Goal: Book appointment/travel/reservation: Book appointment/travel/reservation

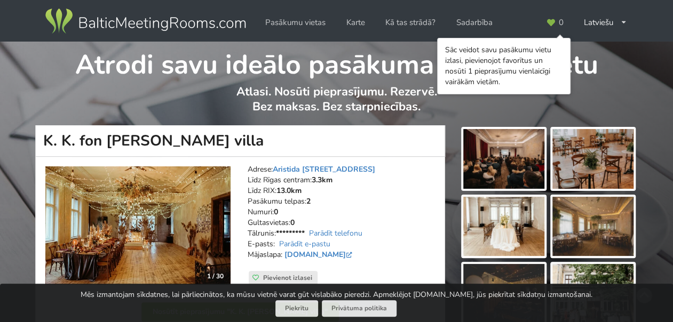
click at [604, 91] on p "Atlasi. Nosūti pieprasījumu. Rezervē. Bez maksas. Bez starpniecības." at bounding box center [337, 104] width 602 height 41
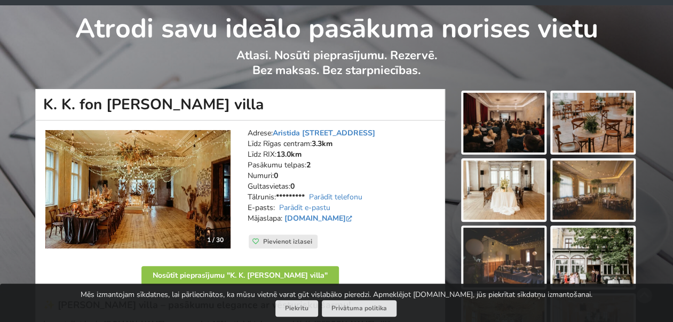
scroll to position [53, 0]
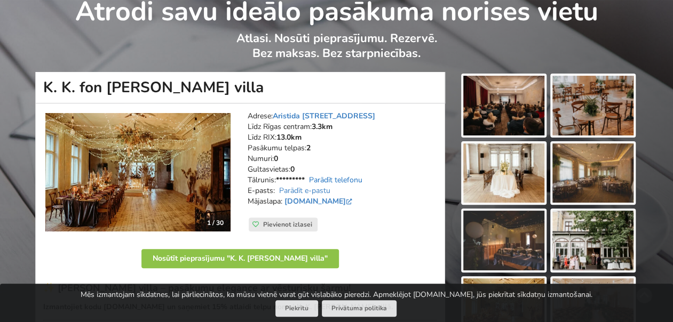
click at [349, 178] on link "Parādīt telefonu" at bounding box center [335, 180] width 53 height 10
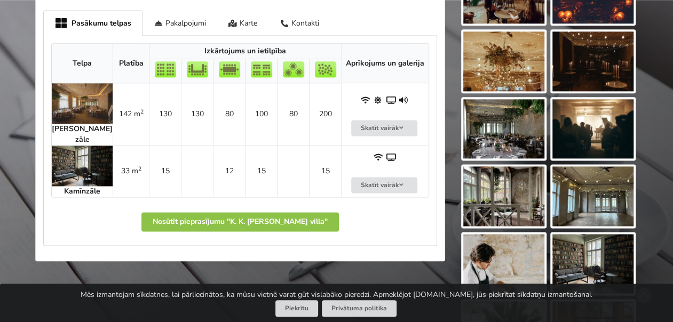
scroll to position [640, 0]
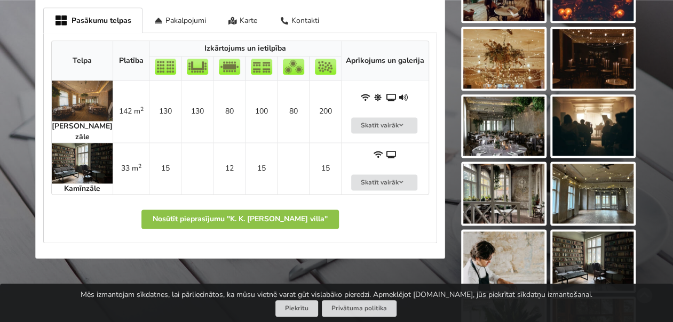
click at [74, 154] on img at bounding box center [82, 163] width 61 height 41
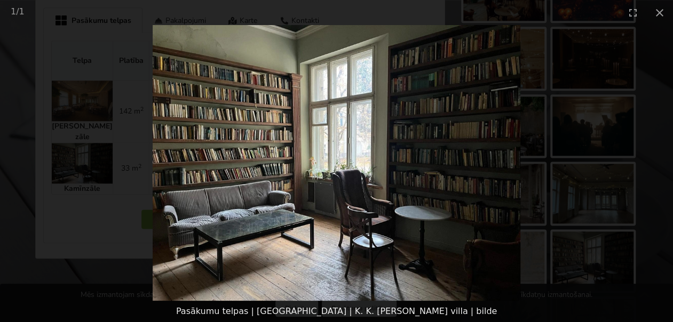
click at [619, 183] on picture at bounding box center [336, 163] width 673 height 276
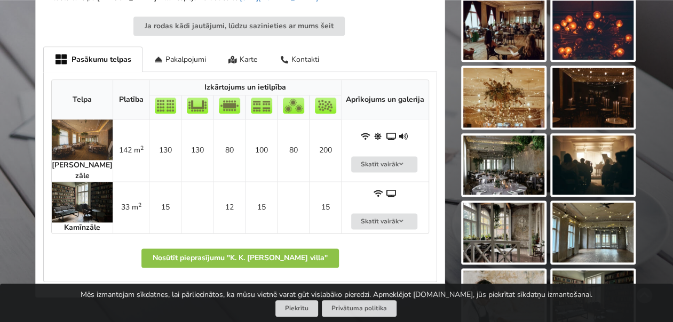
scroll to position [587, 0]
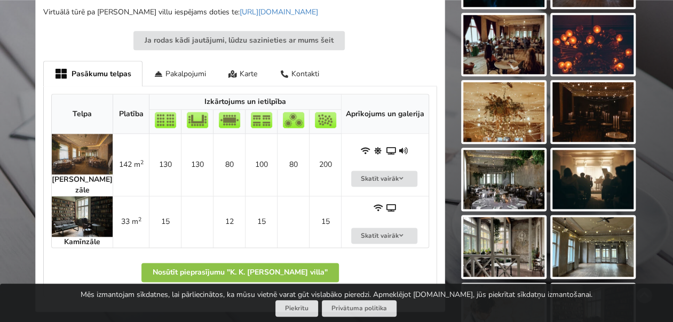
click at [79, 203] on img at bounding box center [82, 216] width 61 height 41
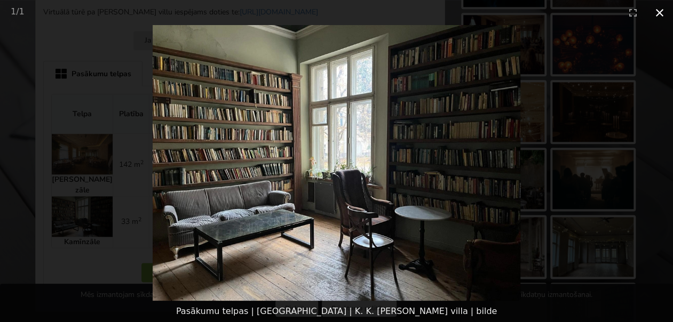
click at [653, 12] on button "Close gallery" at bounding box center [659, 12] width 27 height 25
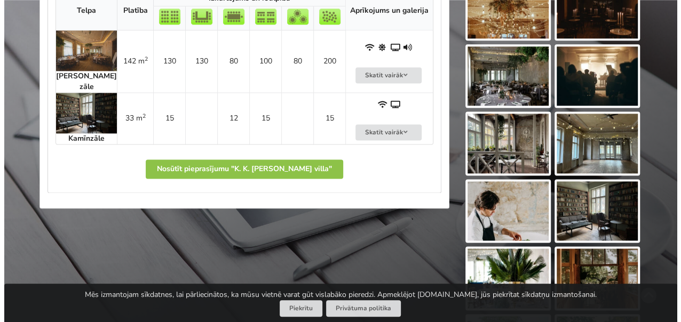
scroll to position [694, 0]
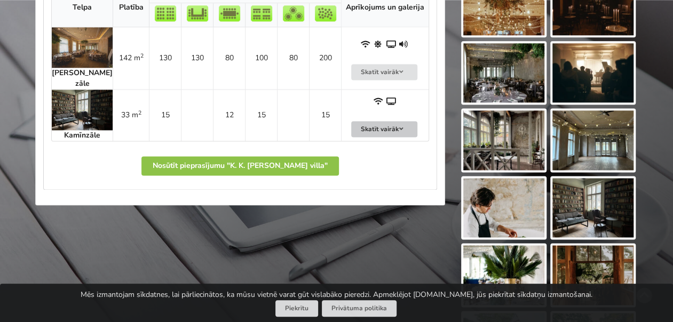
click at [373, 121] on button "Skatīt vairāk" at bounding box center [384, 129] width 66 height 17
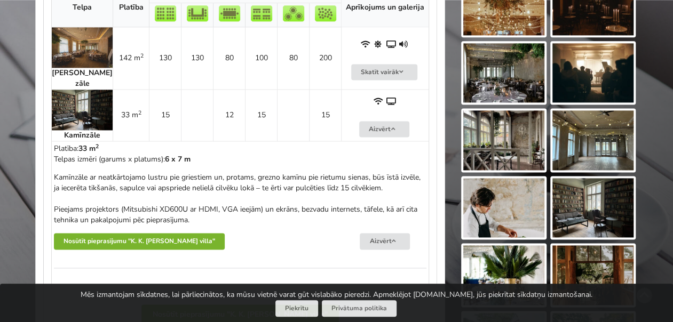
click at [139, 233] on button "Nosūtīt pieprasījumu "K. K. fon Stricka villa"" at bounding box center [139, 241] width 171 height 17
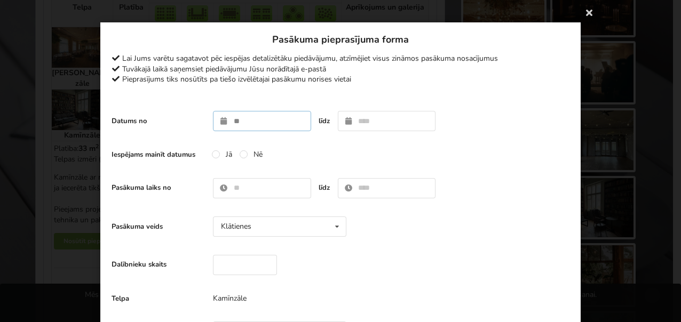
click at [247, 119] on input "text" at bounding box center [262, 121] width 98 height 20
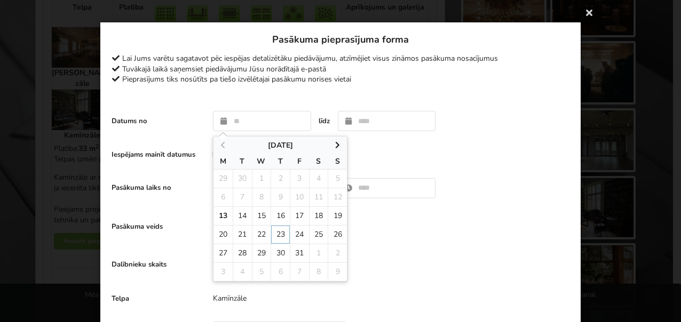
type input "**********"
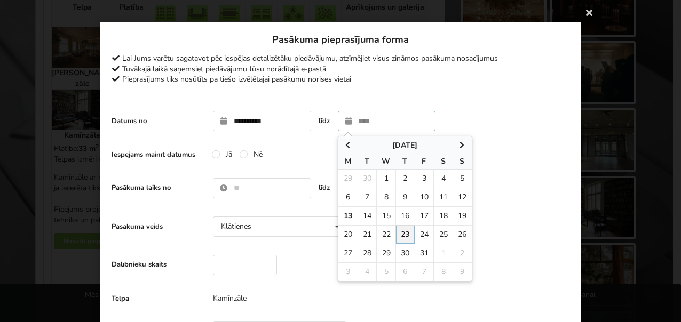
type input "**********"
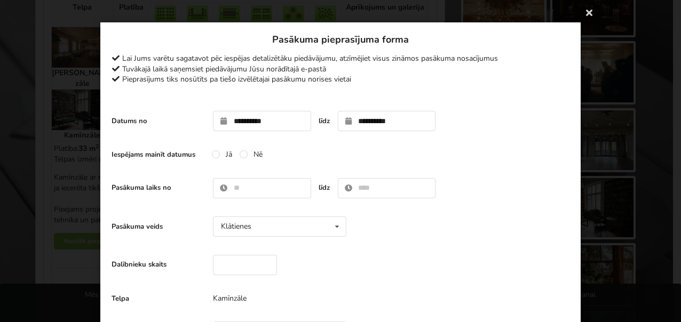
drag, startPoint x: 242, startPoint y: 154, endPoint x: 244, endPoint y: 179, distance: 25.2
click at [242, 154] on label "Nē" at bounding box center [251, 154] width 23 height 9
click at [233, 192] on input "text" at bounding box center [262, 188] width 98 height 20
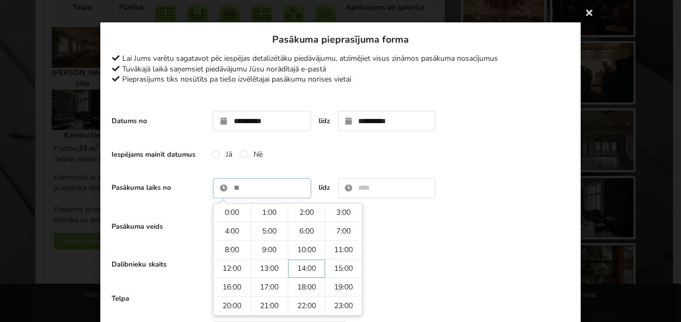
type input "*****"
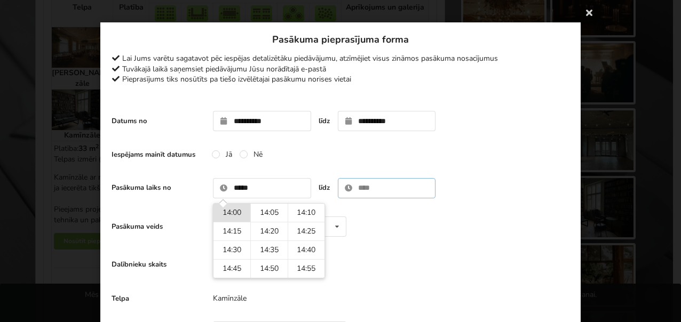
click at [389, 188] on input "text" at bounding box center [387, 188] width 98 height 20
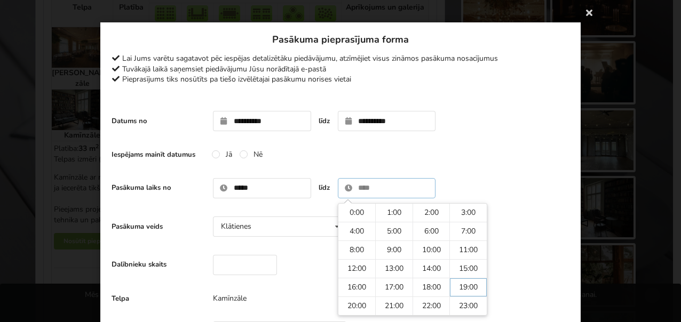
type input "*****"
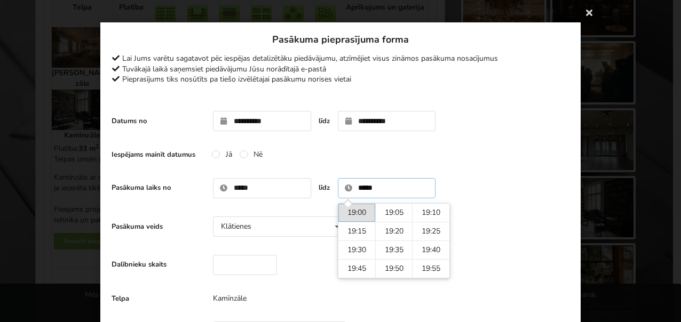
click at [354, 212] on td "19:00" at bounding box center [356, 213] width 37 height 18
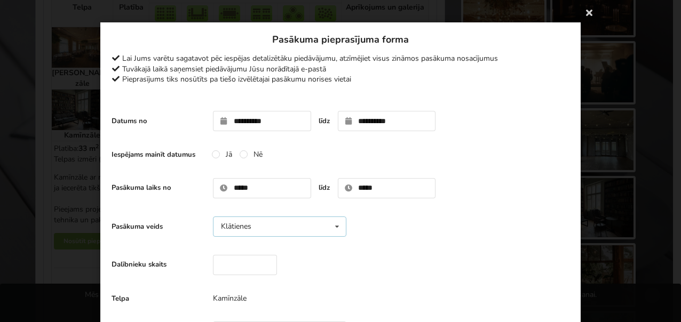
click at [338, 227] on icon at bounding box center [336, 227] width 15 height 20
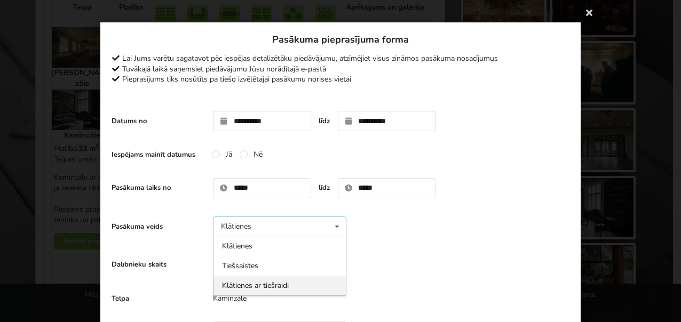
click at [232, 287] on div "Klātienes ar tiešraidi" at bounding box center [279, 286] width 132 height 20
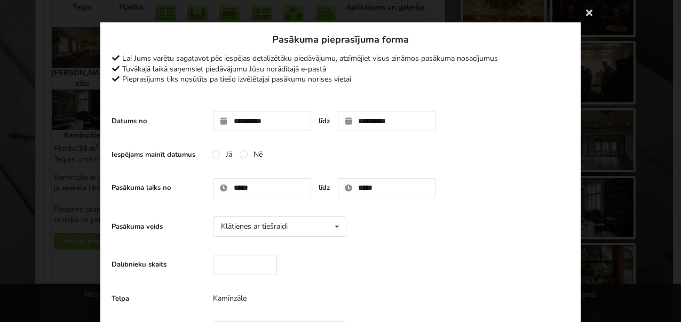
drag, startPoint x: 431, startPoint y: 257, endPoint x: 418, endPoint y: 258, distance: 13.4
click at [423, 257] on div "Dalībnieku skaits" at bounding box center [341, 265] width 458 height 31
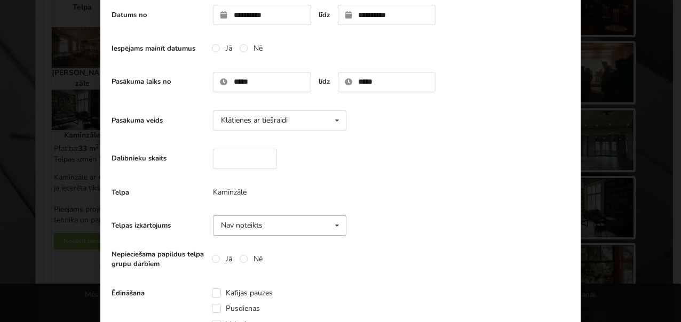
scroll to position [107, 0]
click at [239, 156] on input "number" at bounding box center [245, 158] width 64 height 20
click at [262, 159] on input "**" at bounding box center [245, 158] width 64 height 20
click at [262, 151] on input "**" at bounding box center [245, 158] width 64 height 20
click at [262, 154] on input "*" at bounding box center [245, 158] width 64 height 20
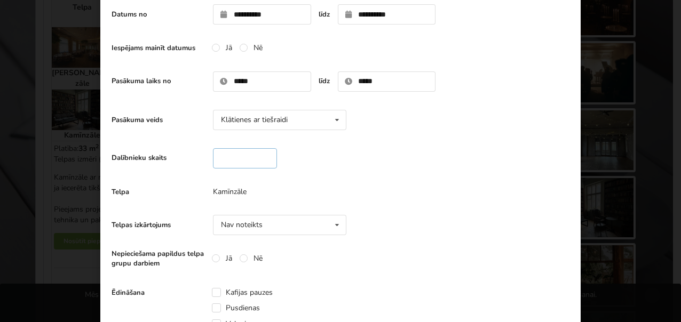
click at [262, 154] on input "*" at bounding box center [245, 158] width 64 height 20
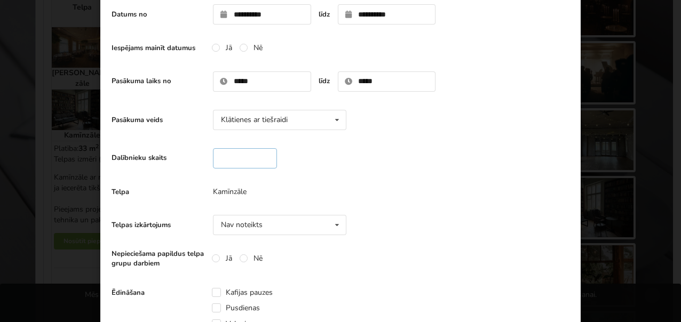
click at [263, 154] on input "*" at bounding box center [245, 158] width 64 height 20
click at [262, 154] on input "*" at bounding box center [245, 158] width 64 height 20
type input "**"
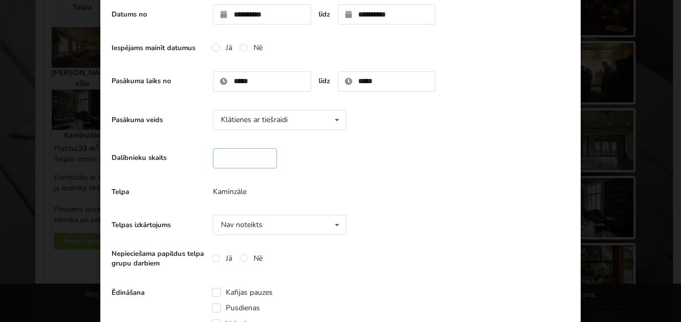
click at [262, 154] on input "**" at bounding box center [245, 158] width 64 height 20
click at [337, 161] on div "Dalībnieku skaits **" at bounding box center [341, 158] width 458 height 31
click at [335, 226] on icon at bounding box center [336, 226] width 15 height 20
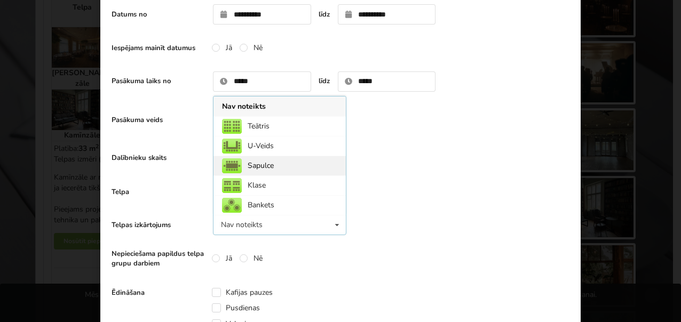
click at [256, 162] on div "Sapulce" at bounding box center [279, 166] width 132 height 20
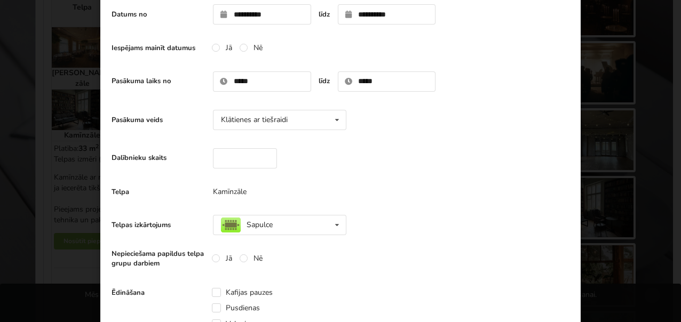
click at [413, 216] on div "Telpas izkārtojums Sapulce Nav noteikts Teātris U-Veids Sapulce Klase" at bounding box center [341, 225] width 458 height 31
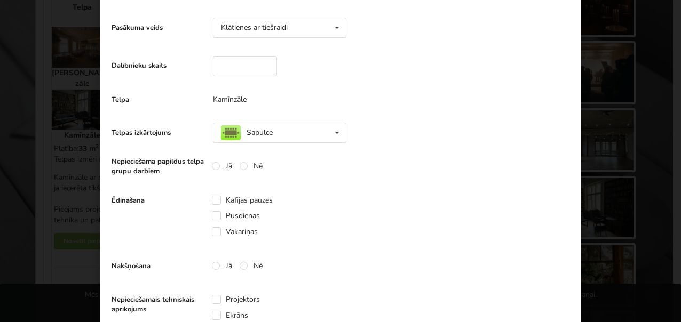
scroll to position [213, 0]
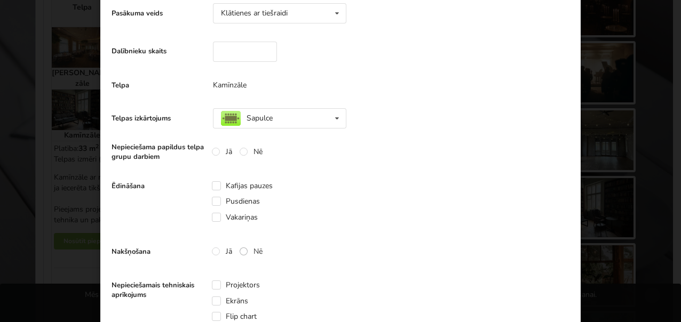
click at [240, 250] on label "Nē" at bounding box center [251, 251] width 23 height 9
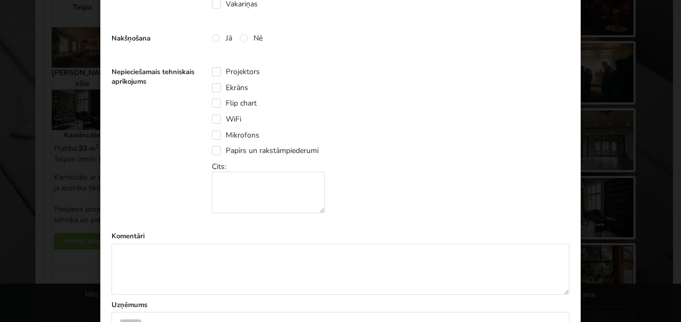
scroll to position [320, 0]
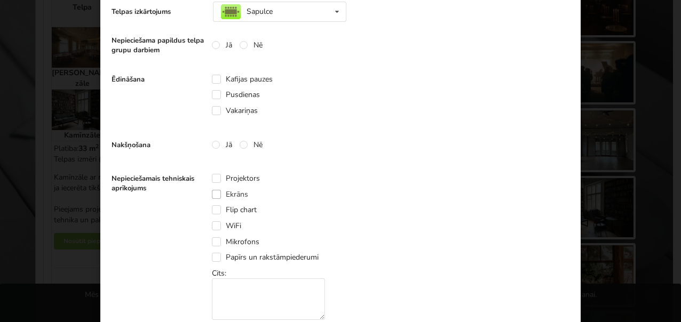
click at [214, 193] on label "Ekrāns" at bounding box center [230, 194] width 36 height 9
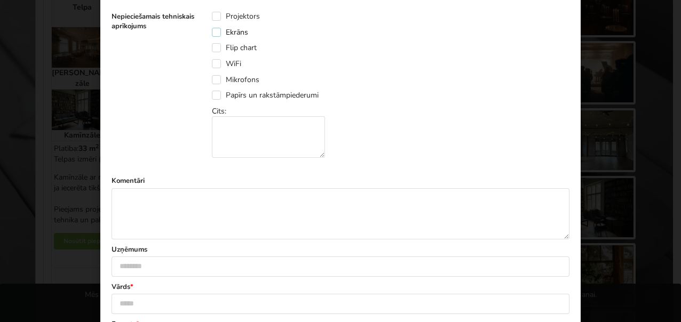
scroll to position [480, 0]
click at [147, 200] on textarea at bounding box center [341, 216] width 458 height 51
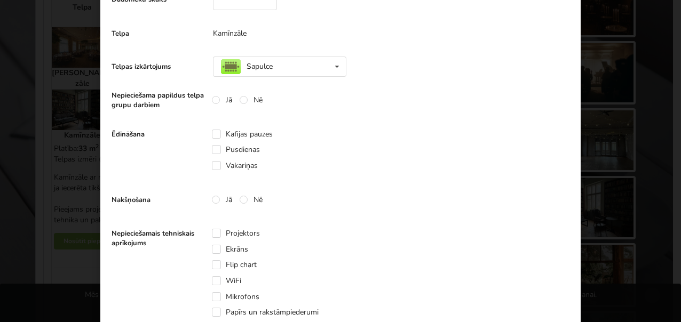
scroll to position [319, 0]
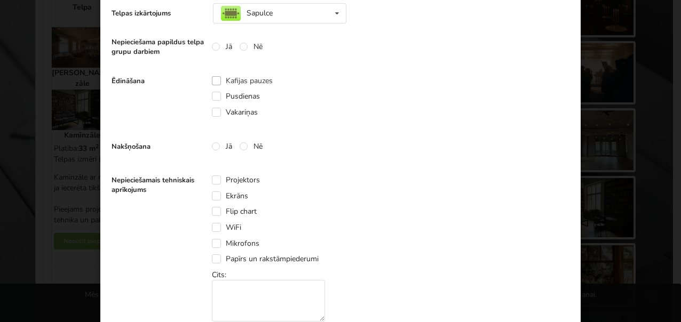
click at [216, 78] on label "Kafijas pauzes" at bounding box center [242, 80] width 61 height 9
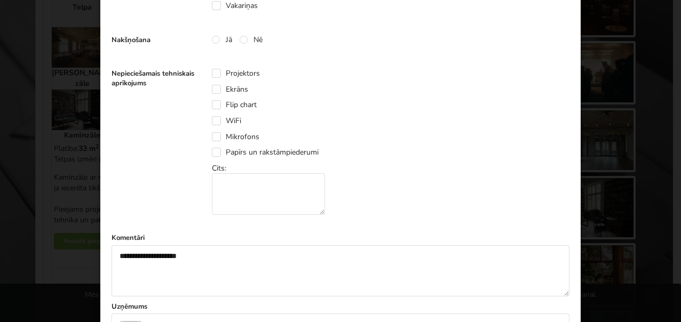
scroll to position [532, 0]
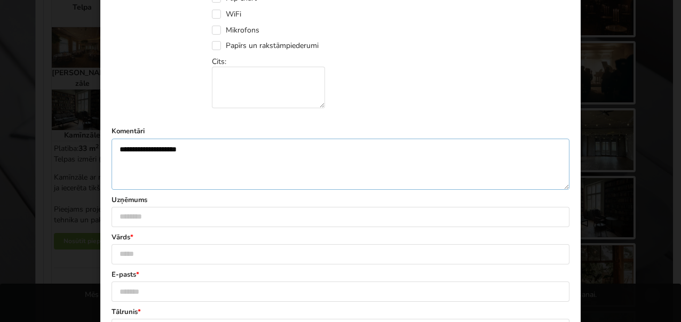
drag, startPoint x: 202, startPoint y: 149, endPoint x: 215, endPoint y: 151, distance: 12.9
click at [202, 149] on textarea "**********" at bounding box center [341, 164] width 458 height 51
click at [294, 148] on textarea "**********" at bounding box center [341, 164] width 458 height 51
click at [386, 151] on textarea "**********" at bounding box center [341, 164] width 458 height 51
type textarea "**********"
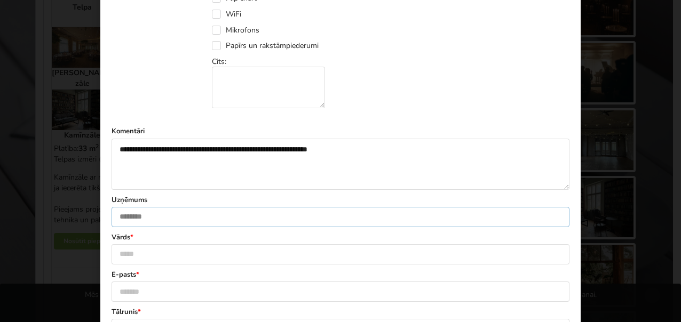
click at [144, 217] on input "text" at bounding box center [341, 217] width 458 height 20
type input "**********"
click at [132, 248] on input "text" at bounding box center [341, 254] width 458 height 20
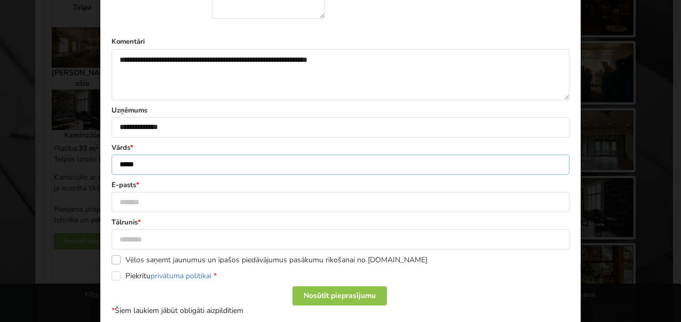
scroll to position [639, 0]
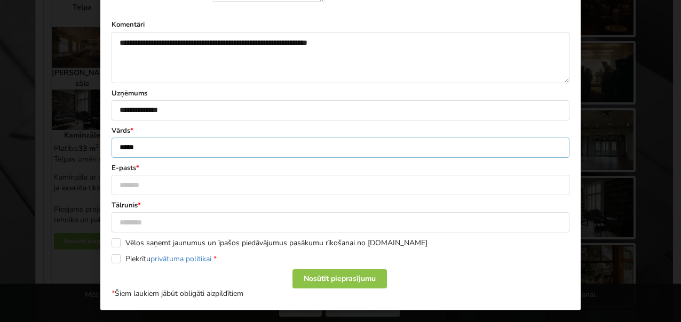
type input "*****"
click at [155, 179] on input "text" at bounding box center [341, 185] width 458 height 20
type input "**********"
click at [144, 217] on input "text" at bounding box center [341, 222] width 458 height 20
click at [159, 223] on input "text" at bounding box center [341, 222] width 458 height 20
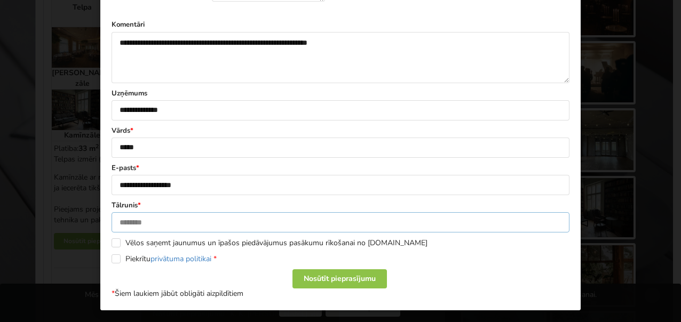
paste input "*********"
click at [135, 220] on input "*********" at bounding box center [341, 222] width 458 height 20
type input "********"
click at [112, 255] on label "Piekrītu privātuma politikai *" at bounding box center [164, 259] width 105 height 9
click at [112, 240] on label "Vēlos saņemt jaunumus un īpašos piedāvājumus pasākumu rīkošanai no [DOMAIN_NAME]" at bounding box center [270, 243] width 316 height 9
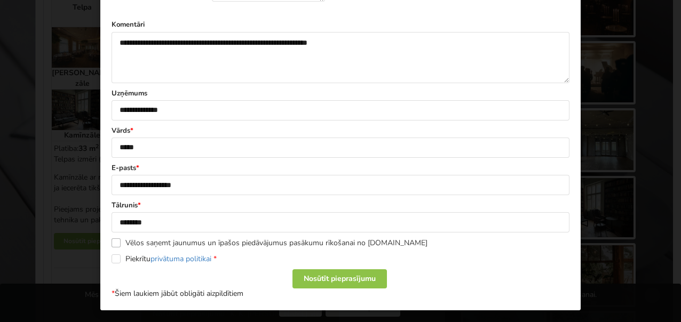
click at [112, 239] on label "Vēlos saņemt jaunumus un īpašos piedāvājumus pasākumu rīkošanai no [DOMAIN_NAME]" at bounding box center [270, 243] width 316 height 9
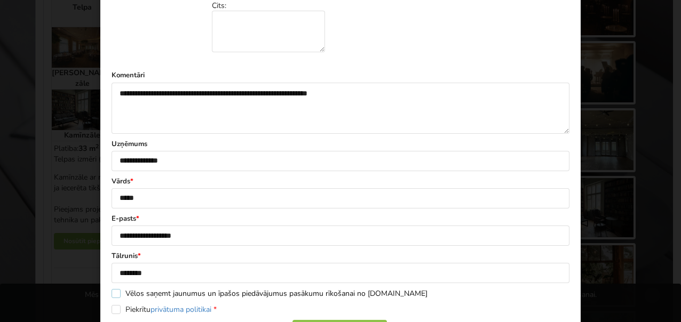
scroll to position [532, 0]
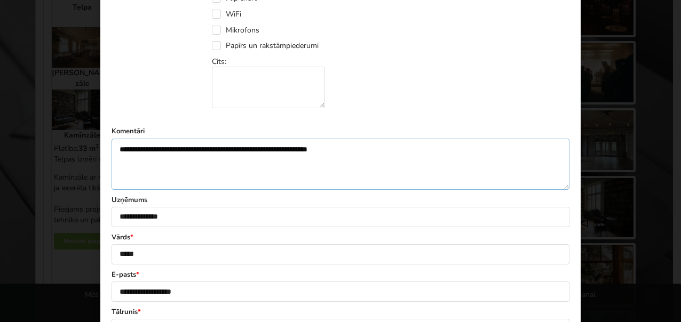
click at [175, 148] on textarea "**********" at bounding box center [341, 164] width 458 height 51
drag, startPoint x: 216, startPoint y: 148, endPoint x: 236, endPoint y: 151, distance: 20.4
click at [217, 148] on textarea "**********" at bounding box center [341, 164] width 458 height 51
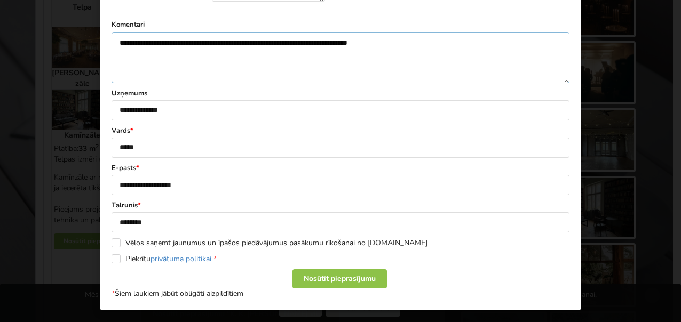
click at [441, 38] on textarea "**********" at bounding box center [341, 57] width 458 height 51
type textarea "**********"
click at [330, 270] on div "Nosūtīt pieprasījumu" at bounding box center [339, 279] width 94 height 19
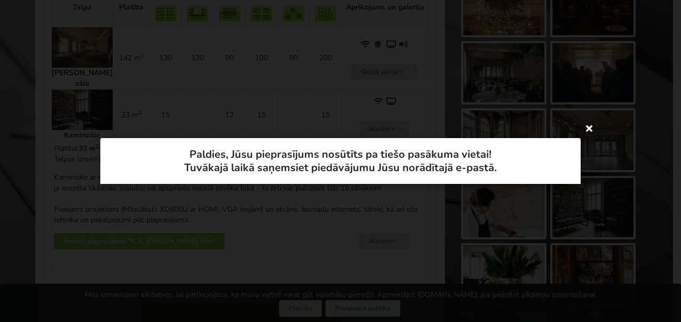
click at [587, 126] on icon at bounding box center [589, 128] width 17 height 17
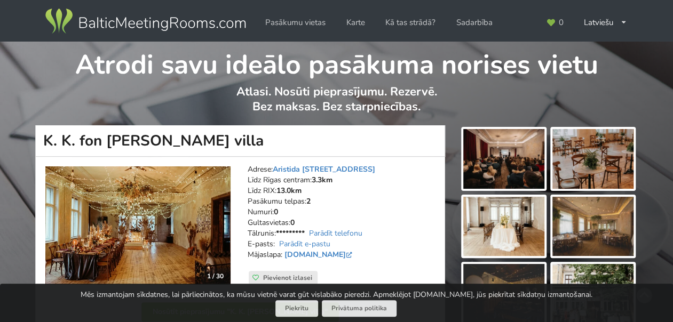
click at [188, 140] on h1 "K. K. fon [PERSON_NAME] villa" at bounding box center [240, 140] width 410 height 31
drag, startPoint x: 186, startPoint y: 140, endPoint x: 42, endPoint y: 138, distance: 144.1
click at [42, 138] on h1 "K. K. fon [PERSON_NAME] villa" at bounding box center [240, 140] width 410 height 31
copy h1 "K. K. fon Stricka villa"
drag, startPoint x: 370, startPoint y: 168, endPoint x: 276, endPoint y: 164, distance: 93.5
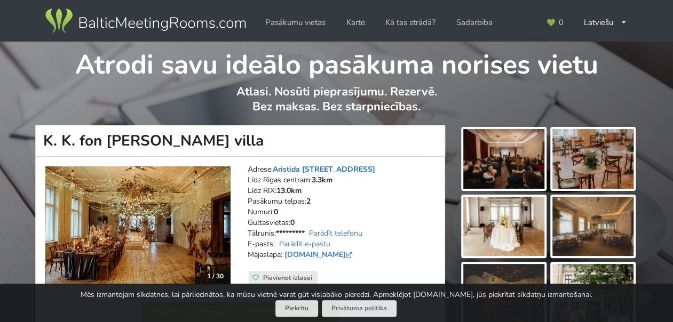
click at [276, 164] on address "Adrese: Aristida Briāna iela 9, Rīga Līdz Rīgas centram: 3.3km Līdz RIX: 13.0km…" at bounding box center [342, 217] width 189 height 107
copy link "Aristida Briāna iela 9, Rīga"
drag, startPoint x: 332, startPoint y: 254, endPoint x: 284, endPoint y: 254, distance: 48.0
click at [284, 254] on address "Adrese: Aristida Briāna iela 9, Rīga Līdz Rīgas centram: 3.3km Līdz RIX: 13.0km…" at bounding box center [342, 217] width 189 height 107
copy address "fonstrickavilla.lv"
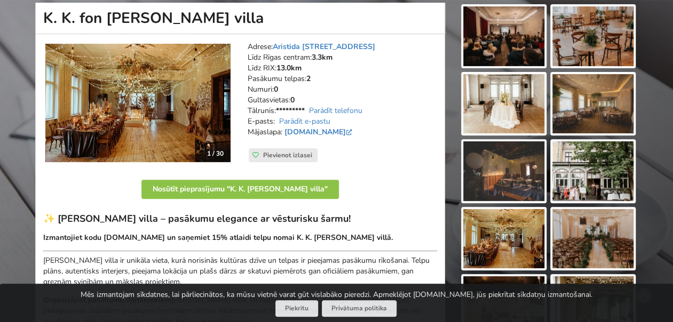
scroll to position [107, 0]
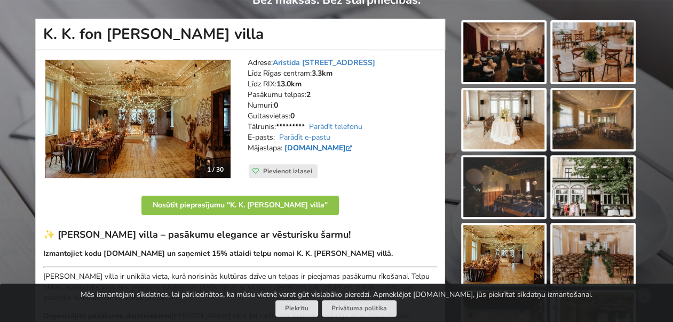
click at [304, 146] on link "fonstrickavilla.lv" at bounding box center [319, 148] width 70 height 10
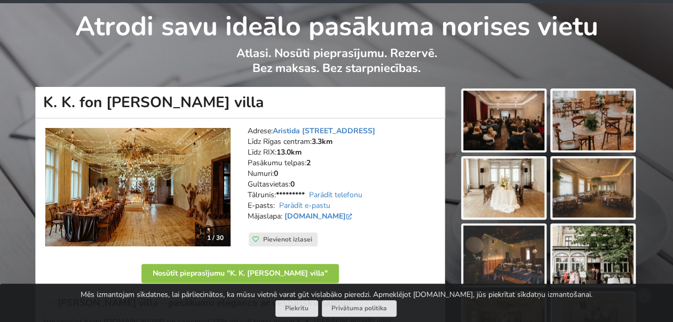
scroll to position [0, 0]
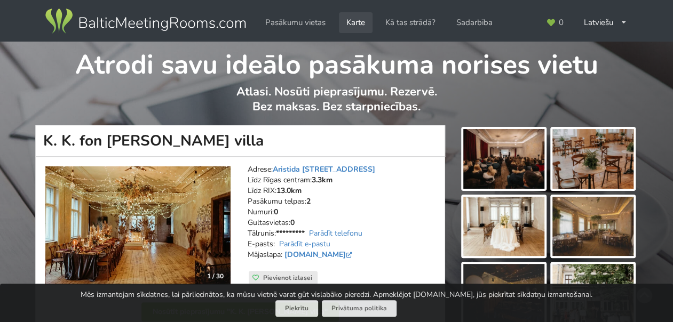
click at [348, 22] on link "Karte" at bounding box center [356, 22] width 34 height 21
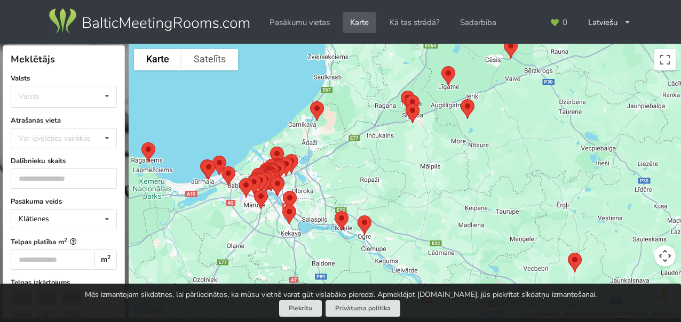
drag, startPoint x: 298, startPoint y: 240, endPoint x: 520, endPoint y: 98, distance: 263.5
click at [520, 98] on div at bounding box center [405, 181] width 552 height 275
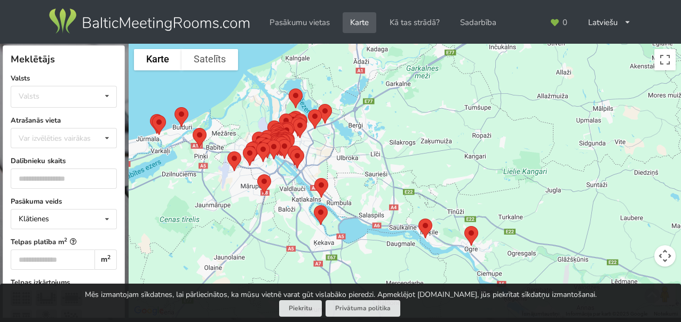
drag, startPoint x: 321, startPoint y: 201, endPoint x: 355, endPoint y: 175, distance: 42.3
click at [355, 175] on div at bounding box center [405, 181] width 552 height 275
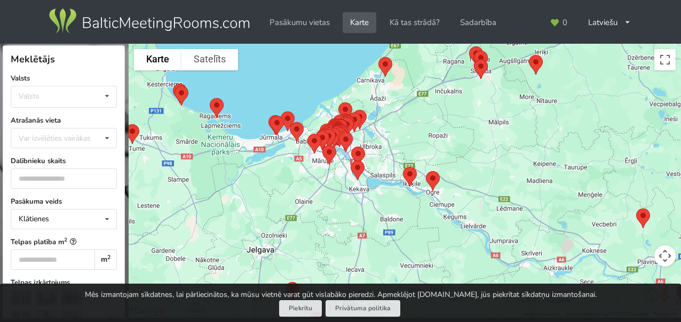
drag, startPoint x: 374, startPoint y: 185, endPoint x: 386, endPoint y: 150, distance: 37.5
click at [386, 150] on div at bounding box center [405, 181] width 552 height 275
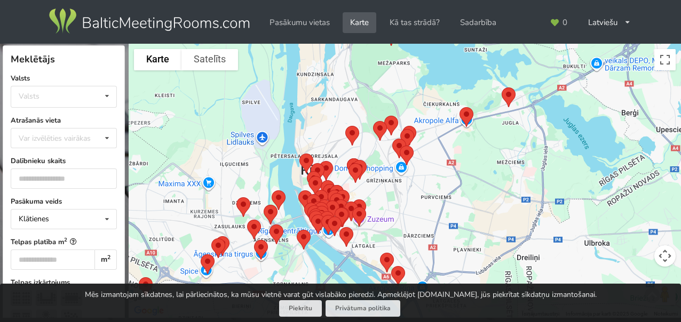
drag, startPoint x: 362, startPoint y: 211, endPoint x: 377, endPoint y: 186, distance: 28.7
click at [377, 186] on div at bounding box center [405, 181] width 552 height 275
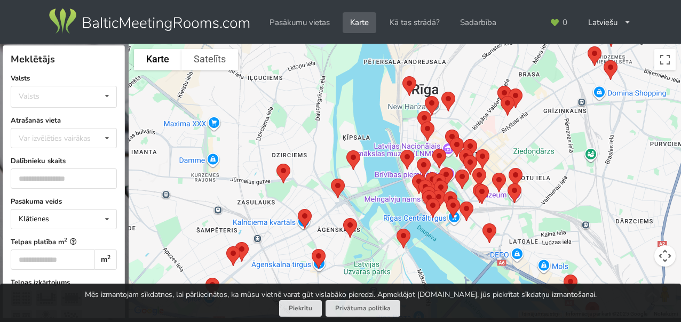
drag, startPoint x: 390, startPoint y: 144, endPoint x: 542, endPoint y: 77, distance: 166.4
click at [543, 77] on div at bounding box center [405, 181] width 552 height 275
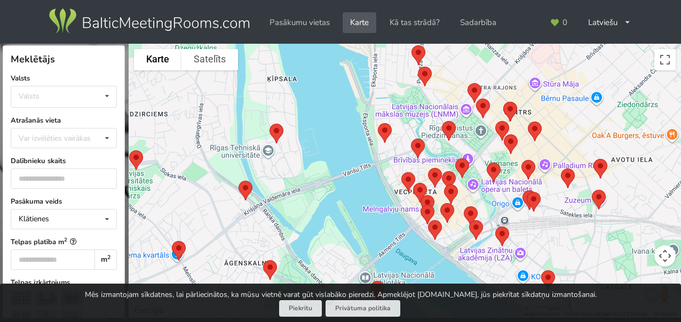
drag, startPoint x: 468, startPoint y: 189, endPoint x: 391, endPoint y: 151, distance: 85.9
click at [391, 151] on div at bounding box center [405, 181] width 552 height 275
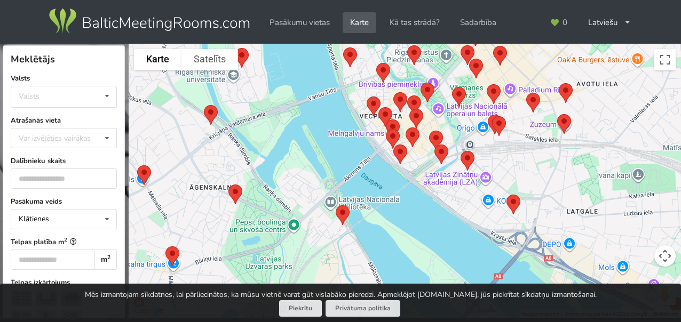
drag, startPoint x: 409, startPoint y: 198, endPoint x: 367, endPoint y: 112, distance: 95.5
click at [368, 112] on div "Lai pārvietotos, nospiediet bulttaustiņus." at bounding box center [405, 181] width 552 height 275
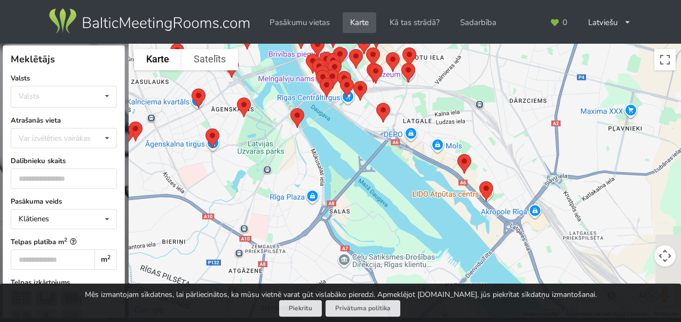
drag, startPoint x: 467, startPoint y: 150, endPoint x: 389, endPoint y: 79, distance: 105.8
click at [389, 80] on div at bounding box center [405, 181] width 552 height 275
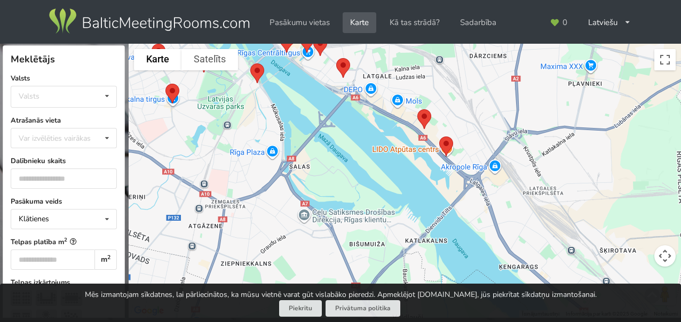
drag, startPoint x: 500, startPoint y: 121, endPoint x: 473, endPoint y: 84, distance: 45.8
click at [474, 86] on div at bounding box center [405, 181] width 552 height 275
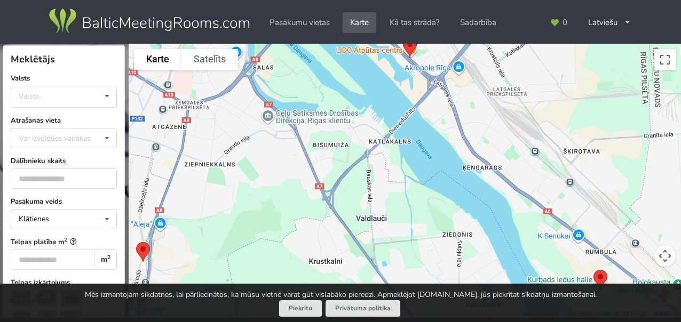
drag, startPoint x: 494, startPoint y: 132, endPoint x: 513, endPoint y: 66, distance: 69.3
click at [513, 66] on div at bounding box center [405, 181] width 552 height 275
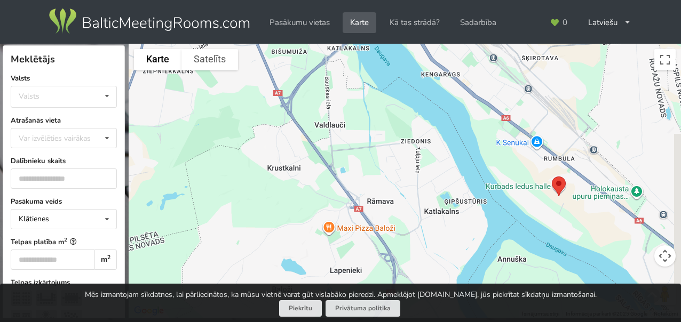
drag, startPoint x: 573, startPoint y: 137, endPoint x: 516, endPoint y: 80, distance: 81.5
click at [516, 80] on div at bounding box center [405, 181] width 552 height 275
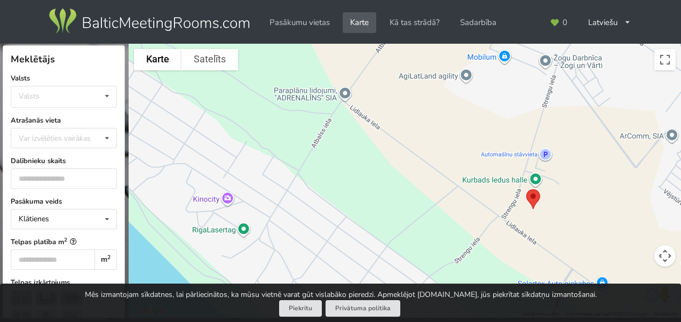
drag, startPoint x: 532, startPoint y: 217, endPoint x: 489, endPoint y: 134, distance: 93.3
click at [489, 134] on div at bounding box center [405, 181] width 552 height 275
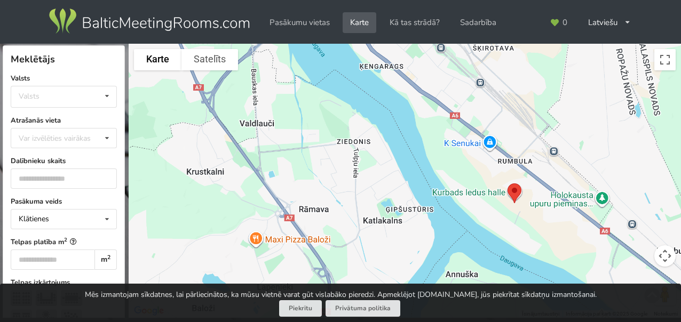
drag, startPoint x: 321, startPoint y: 129, endPoint x: 484, endPoint y: 180, distance: 170.7
click at [484, 180] on div at bounding box center [405, 181] width 552 height 275
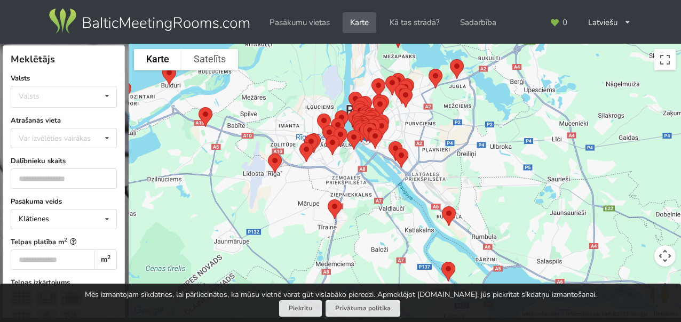
drag, startPoint x: 351, startPoint y: 162, endPoint x: 358, endPoint y: 202, distance: 40.5
click at [358, 202] on div at bounding box center [405, 181] width 552 height 275
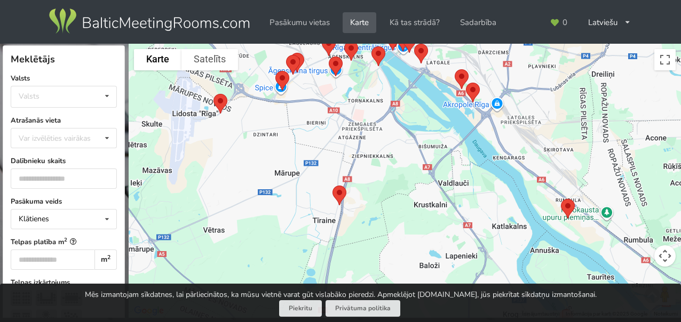
drag, startPoint x: 366, startPoint y: 241, endPoint x: 378, endPoint y: 113, distance: 129.3
click at [378, 113] on div at bounding box center [405, 181] width 552 height 275
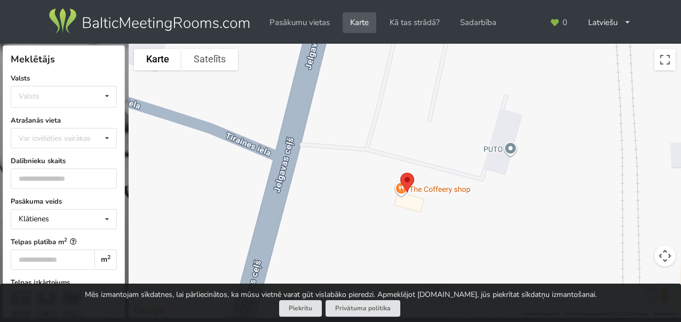
drag, startPoint x: 401, startPoint y: 227, endPoint x: 396, endPoint y: 97, distance: 130.9
click at [396, 97] on div at bounding box center [405, 181] width 552 height 275
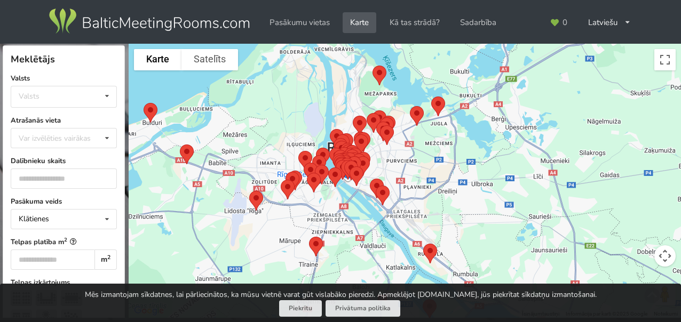
drag, startPoint x: 452, startPoint y: 102, endPoint x: 334, endPoint y: 204, distance: 155.9
click at [334, 204] on div at bounding box center [405, 181] width 552 height 275
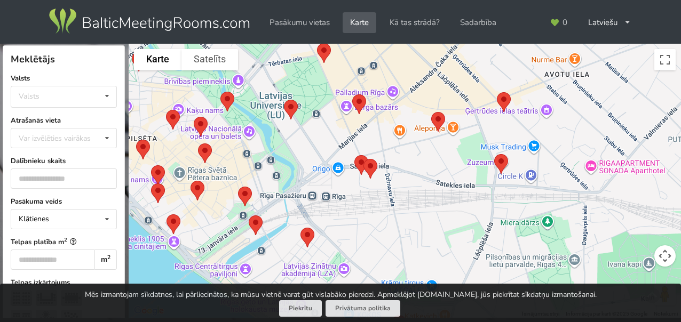
drag, startPoint x: 336, startPoint y: 225, endPoint x: 364, endPoint y: 140, distance: 89.5
click at [364, 140] on div at bounding box center [405, 181] width 552 height 275
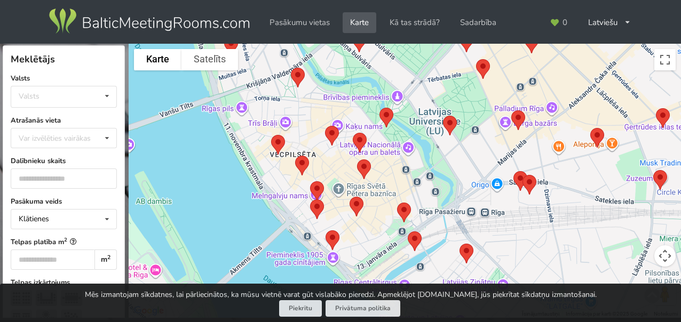
drag, startPoint x: 270, startPoint y: 172, endPoint x: 432, endPoint y: 207, distance: 165.4
click at [432, 207] on div at bounding box center [405, 181] width 552 height 275
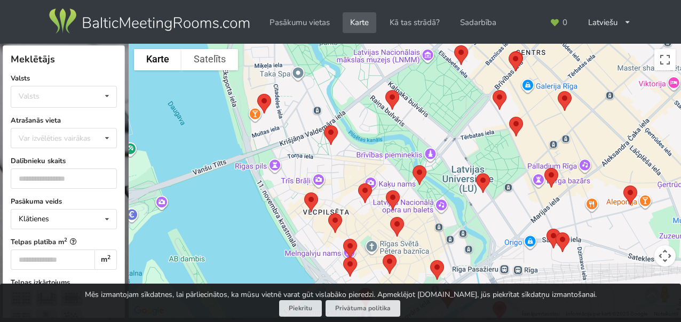
drag, startPoint x: 319, startPoint y: 129, endPoint x: 347, endPoint y: 183, distance: 61.6
click at [347, 182] on div at bounding box center [405, 181] width 552 height 275
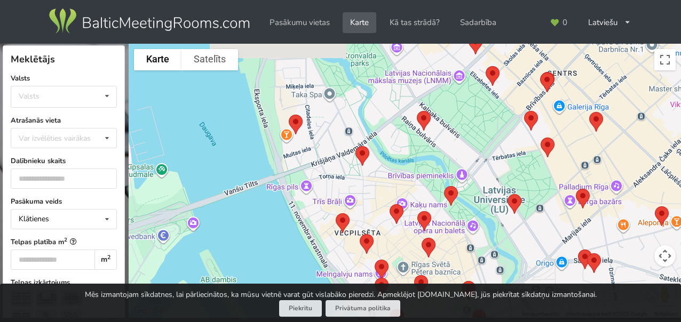
drag, startPoint x: 297, startPoint y: 132, endPoint x: 345, endPoint y: 159, distance: 55.2
click at [345, 159] on div at bounding box center [405, 181] width 552 height 275
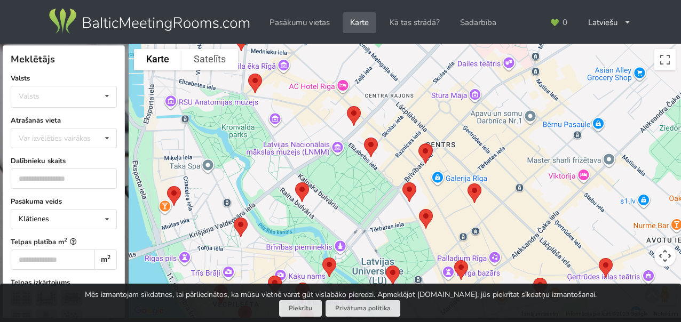
drag, startPoint x: 322, startPoint y: 197, endPoint x: 148, endPoint y: 219, distance: 175.9
click at [148, 219] on div at bounding box center [405, 181] width 552 height 275
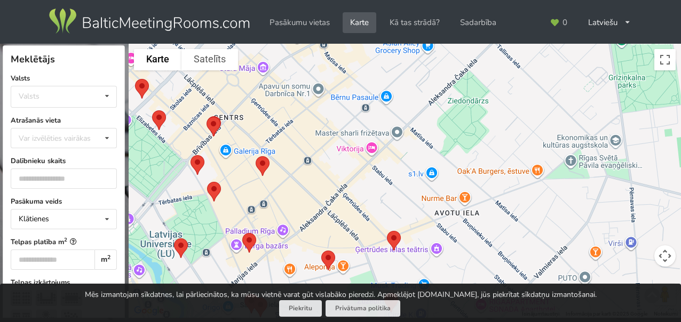
drag, startPoint x: 441, startPoint y: 159, endPoint x: 248, endPoint y: 131, distance: 194.7
click at [248, 131] on div at bounding box center [405, 181] width 552 height 275
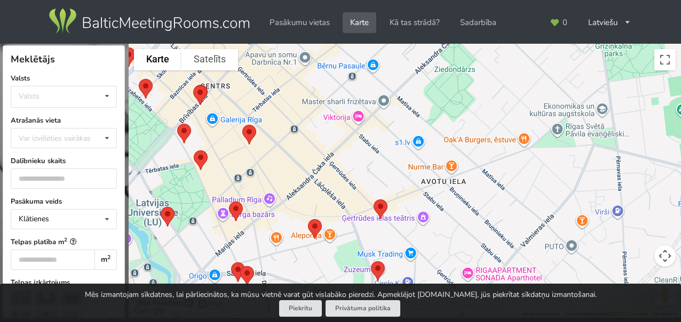
drag, startPoint x: 321, startPoint y: 193, endPoint x: 307, endPoint y: 143, distance: 52.2
click at [307, 144] on div at bounding box center [405, 181] width 552 height 275
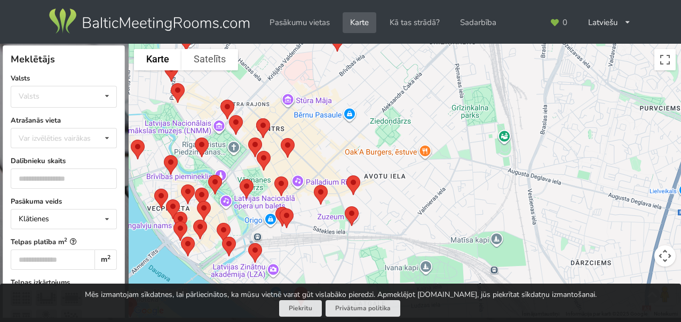
drag, startPoint x: 412, startPoint y: 195, endPoint x: 418, endPoint y: 134, distance: 61.1
click at [418, 137] on div at bounding box center [405, 181] width 552 height 275
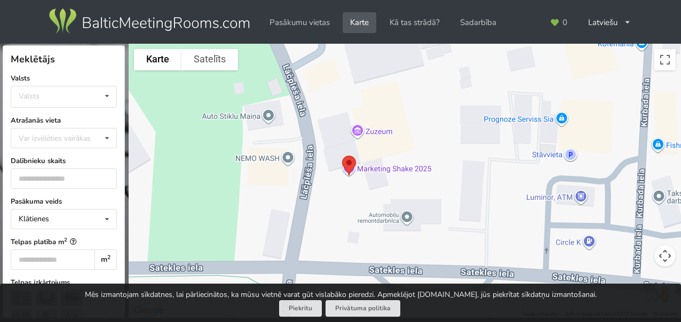
drag, startPoint x: 355, startPoint y: 176, endPoint x: 386, endPoint y: 185, distance: 32.3
click at [386, 185] on div at bounding box center [405, 181] width 552 height 275
click at [350, 164] on img at bounding box center [349, 166] width 22 height 28
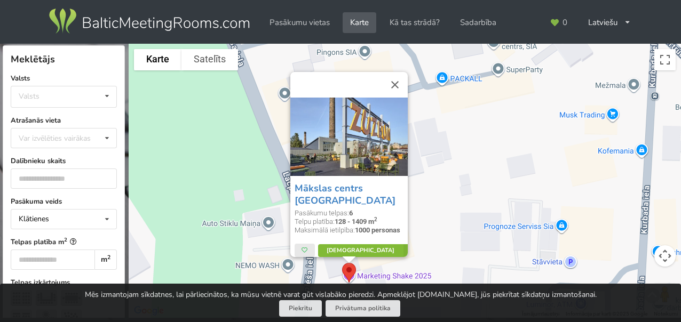
click at [350, 244] on link "Vairāk" at bounding box center [368, 250] width 100 height 13
click at [391, 83] on button "Aizvērt" at bounding box center [395, 85] width 26 height 26
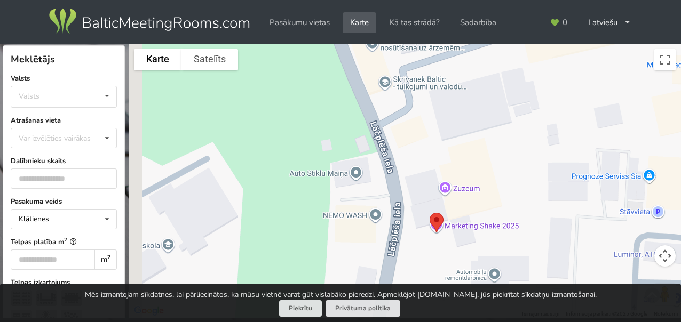
drag, startPoint x: 331, startPoint y: 180, endPoint x: 427, endPoint y: 123, distance: 111.8
click at [427, 123] on div at bounding box center [405, 181] width 552 height 275
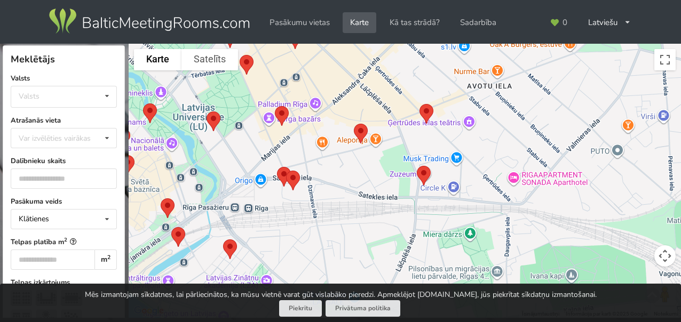
drag, startPoint x: 378, startPoint y: 123, endPoint x: 376, endPoint y: 174, distance: 51.3
click at [376, 174] on div at bounding box center [405, 181] width 552 height 275
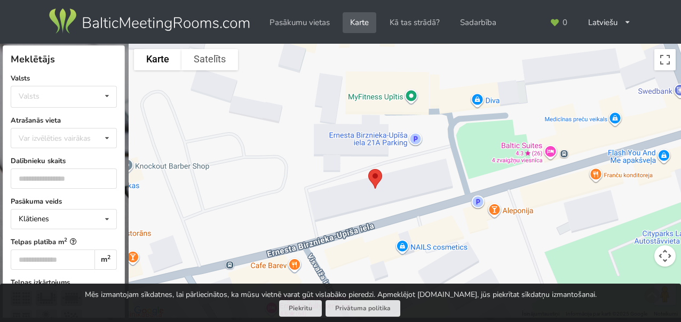
click at [375, 174] on img at bounding box center [375, 179] width 22 height 28
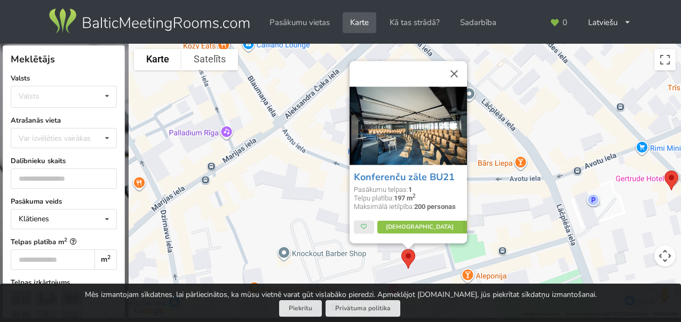
click at [501, 193] on div "Konferenču zāle BU21 Pasākumu telpas: 1 Telpu platība: 197 m 2 Maksimālā ietilp…" at bounding box center [405, 181] width 552 height 275
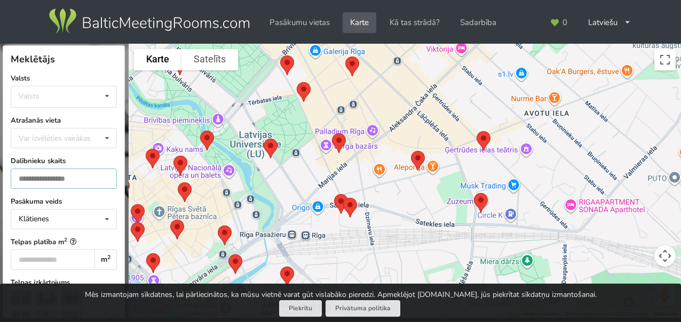
click at [78, 178] on input "number" at bounding box center [64, 179] width 106 height 20
click at [95, 175] on input "*" at bounding box center [64, 179] width 106 height 20
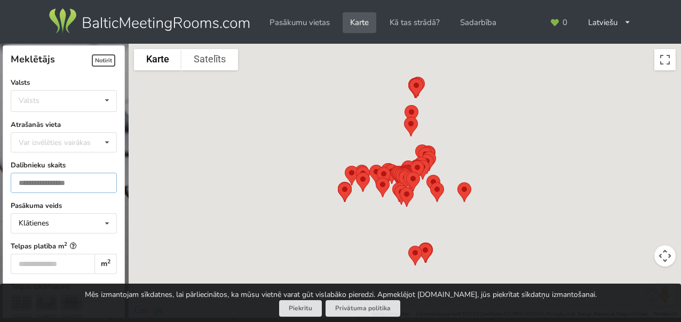
click at [97, 175] on input "*" at bounding box center [64, 183] width 106 height 20
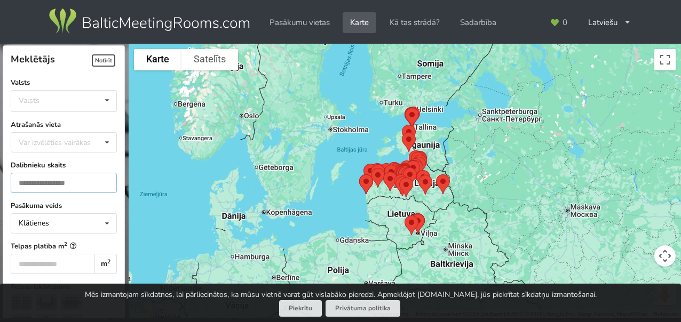
click at [96, 178] on input "*" at bounding box center [64, 183] width 106 height 20
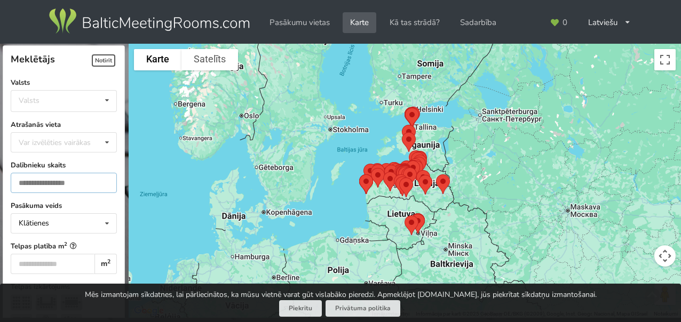
click at [96, 178] on input "*" at bounding box center [64, 183] width 106 height 20
type input "**"
click at [96, 178] on input "**" at bounding box center [64, 183] width 106 height 20
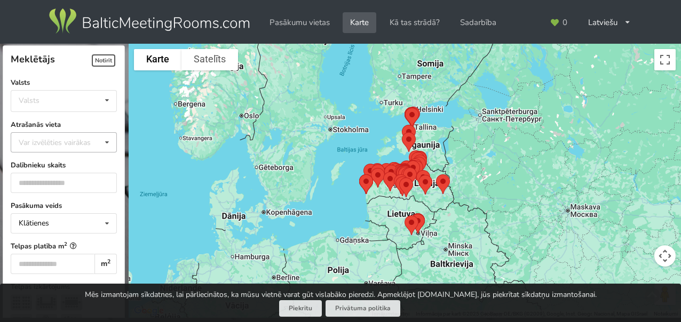
click at [99, 141] on icon at bounding box center [106, 143] width 15 height 20
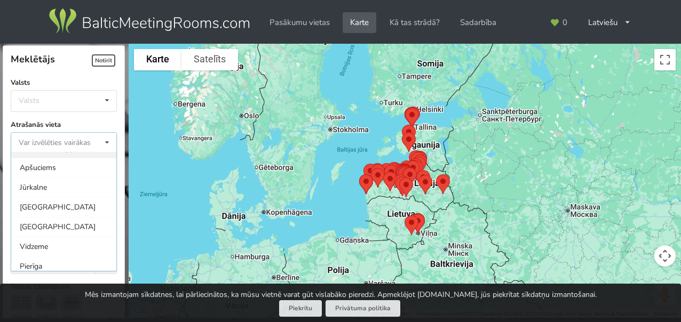
scroll to position [107, 0]
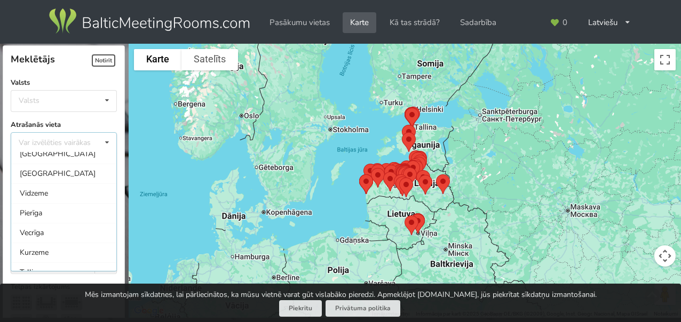
click at [92, 120] on label "Atrašanās vieta" at bounding box center [64, 125] width 106 height 11
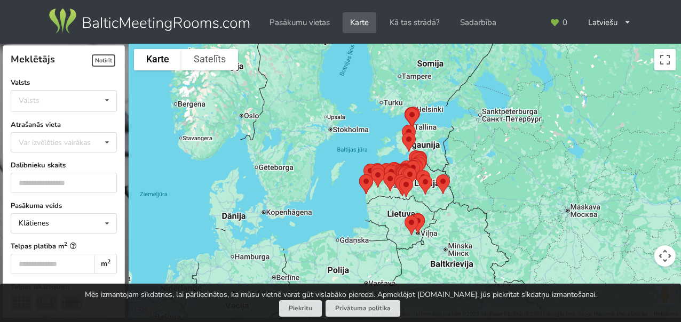
click at [69, 201] on label "Pasākuma veids" at bounding box center [64, 206] width 106 height 11
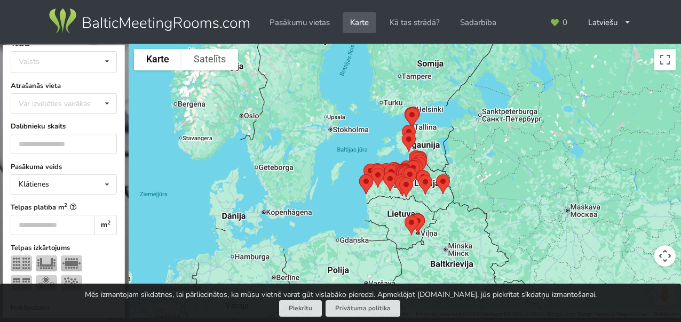
scroll to position [53, 0]
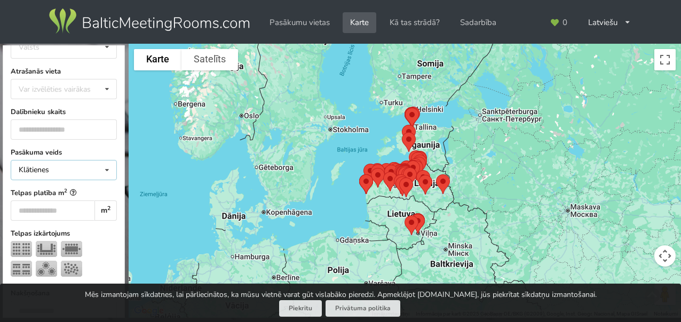
click at [99, 168] on icon at bounding box center [106, 171] width 15 height 20
click at [44, 224] on div "Klātienes ar tiešraidi" at bounding box center [63, 229] width 105 height 20
click at [79, 148] on label "Pasākuma veids" at bounding box center [64, 152] width 106 height 11
click at [105, 194] on label "Telpas platība m 2" at bounding box center [64, 193] width 106 height 11
click at [104, 199] on label "Telpas platība m 2" at bounding box center [64, 193] width 106 height 11
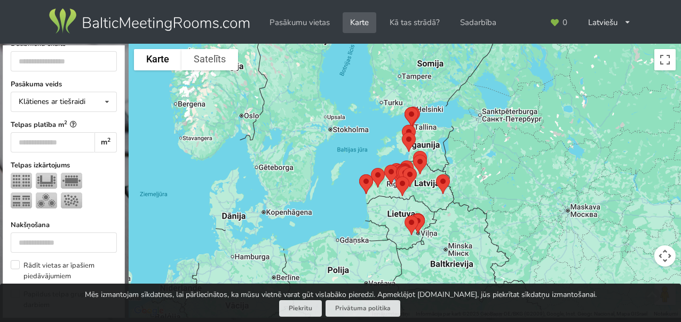
scroll to position [213, 0]
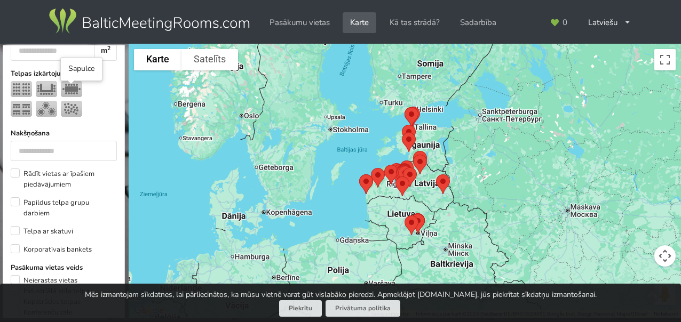
click at [72, 91] on img at bounding box center [71, 89] width 21 height 16
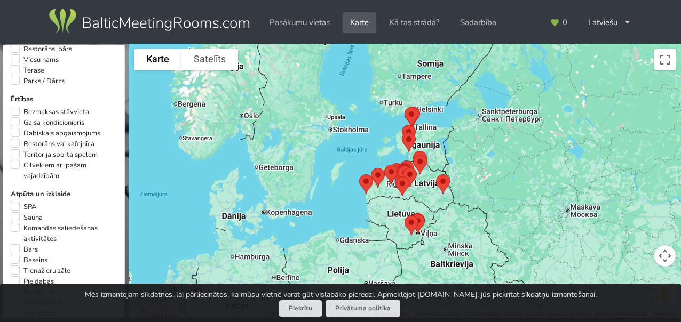
scroll to position [587, 0]
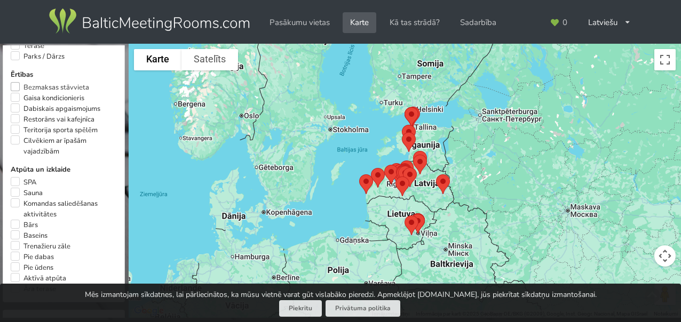
click at [14, 93] on label "Bezmaksas stāvvieta" at bounding box center [50, 87] width 78 height 11
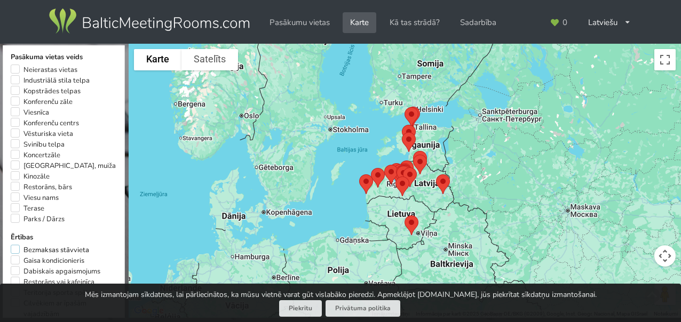
scroll to position [408, 0]
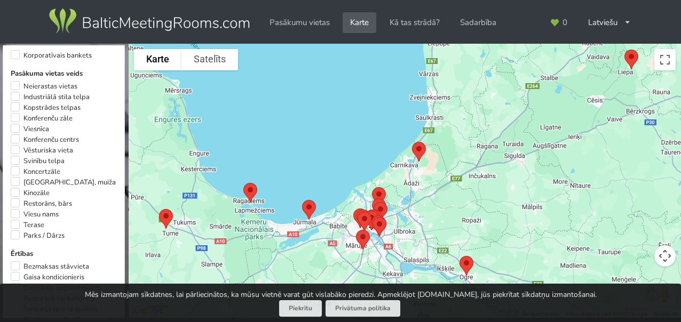
drag, startPoint x: 394, startPoint y: 215, endPoint x: 406, endPoint y: 191, distance: 27.0
click at [406, 191] on div at bounding box center [405, 181] width 552 height 275
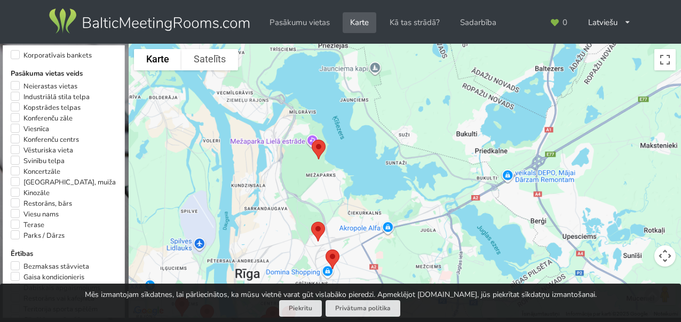
drag, startPoint x: 339, startPoint y: 227, endPoint x: 370, endPoint y: 207, distance: 37.0
click at [370, 208] on div at bounding box center [405, 181] width 552 height 275
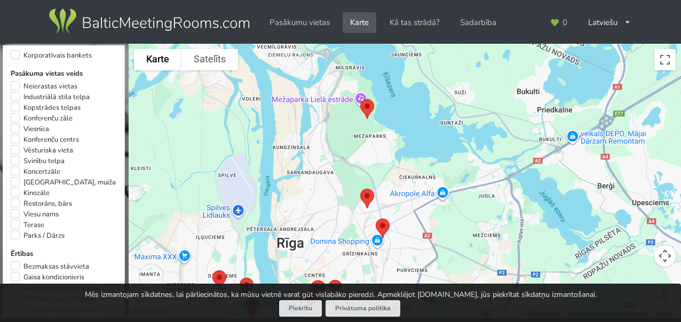
drag, startPoint x: 314, startPoint y: 195, endPoint x: 358, endPoint y: 163, distance: 53.9
click at [358, 163] on div at bounding box center [405, 181] width 552 height 275
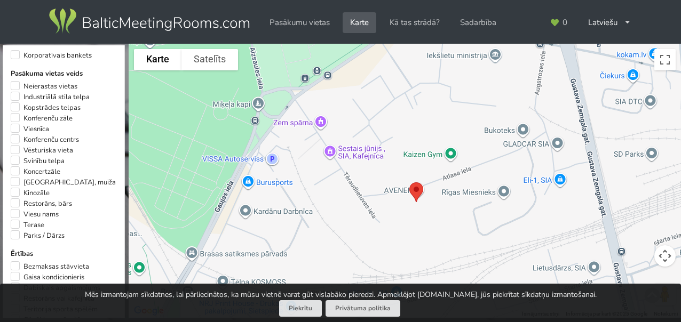
click at [415, 188] on img at bounding box center [416, 192] width 22 height 28
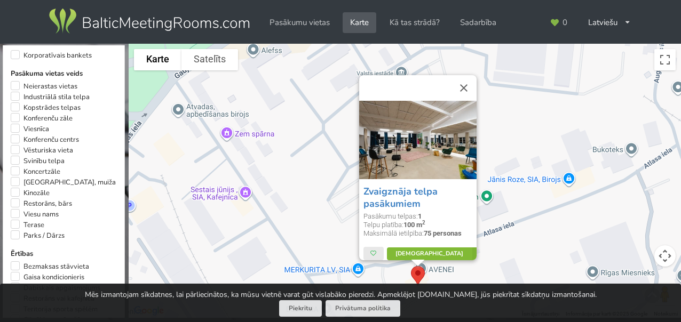
click at [418, 251] on link "Vairāk" at bounding box center [437, 254] width 100 height 13
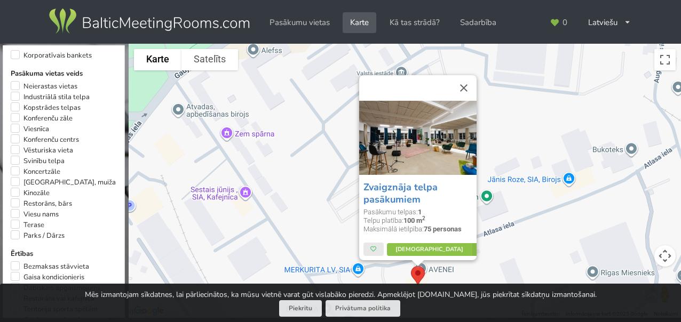
scroll to position [9, 0]
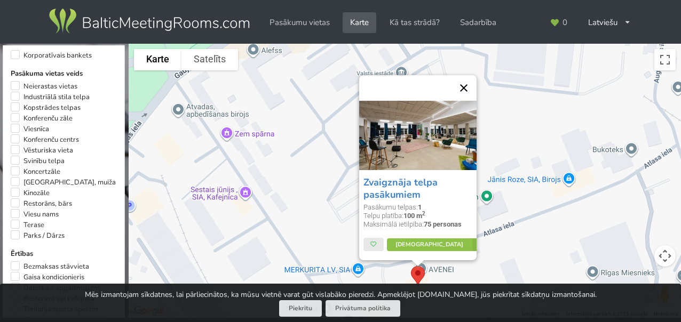
click at [468, 86] on button "Aizvērt" at bounding box center [464, 88] width 26 height 26
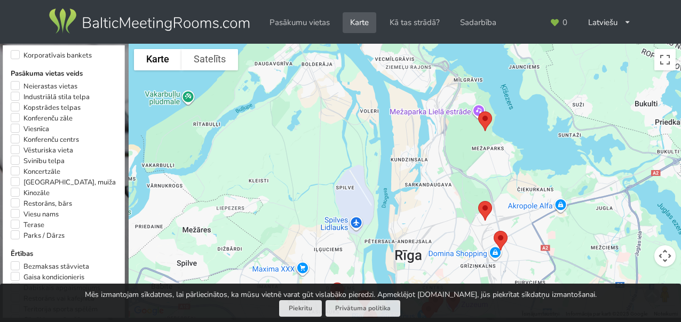
drag, startPoint x: 365, startPoint y: 157, endPoint x: 430, endPoint y: 204, distance: 80.3
click at [430, 204] on div at bounding box center [405, 181] width 552 height 275
click at [481, 118] on img at bounding box center [485, 121] width 22 height 28
